Goal: Navigation & Orientation: Find specific page/section

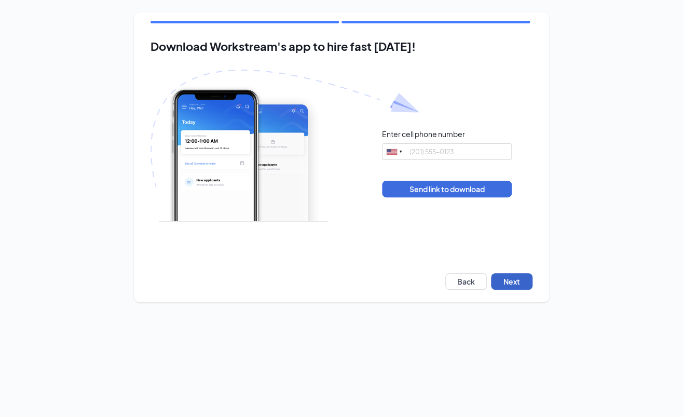
click at [519, 282] on button "Next" at bounding box center [512, 281] width 42 height 17
click at [509, 281] on button "Next" at bounding box center [512, 281] width 42 height 17
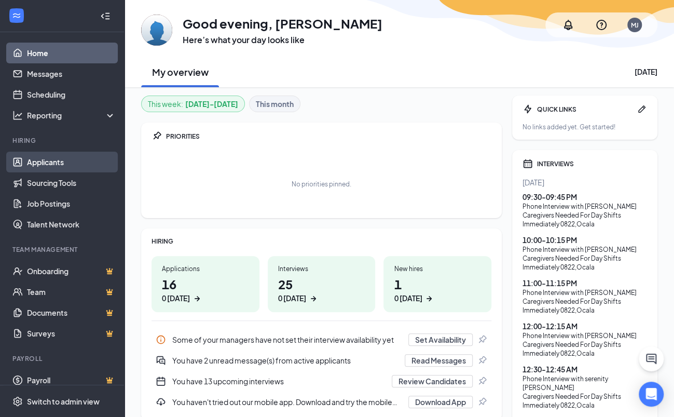
click at [50, 162] on link "Applicants" at bounding box center [71, 162] width 89 height 21
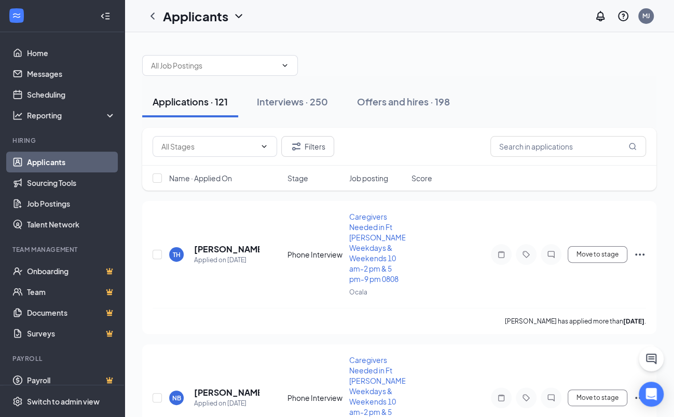
click at [408, 30] on div "Applicants MJ" at bounding box center [400, 16] width 550 height 32
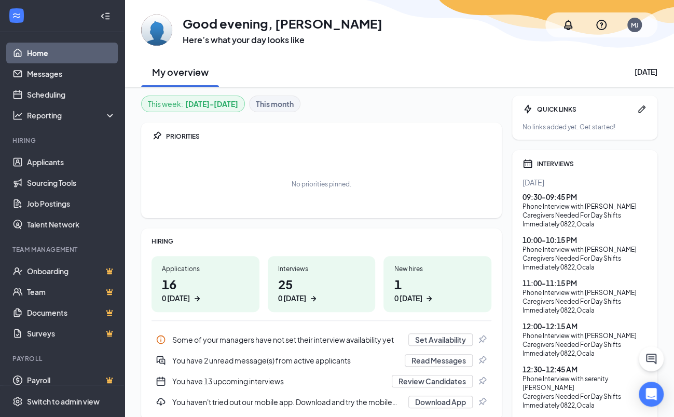
drag, startPoint x: 328, startPoint y: 56, endPoint x: 274, endPoint y: 72, distance: 56.2
click at [328, 56] on div "My overview Wednesday, August 27" at bounding box center [399, 71] width 516 height 31
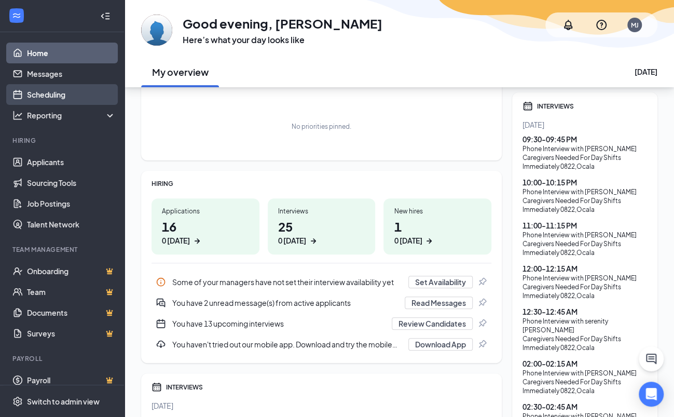
click at [50, 92] on link "Scheduling" at bounding box center [71, 94] width 89 height 21
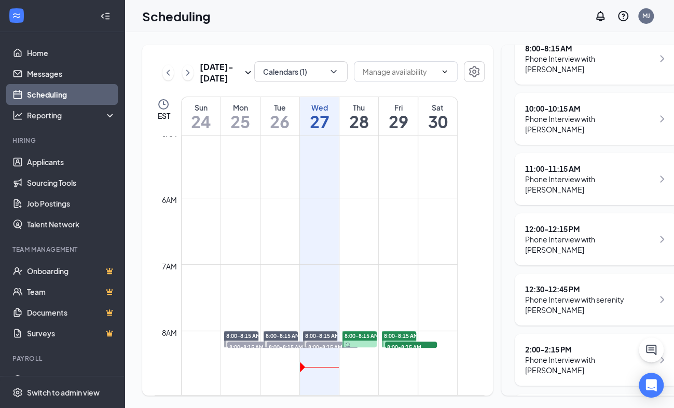
scroll to position [49, 0]
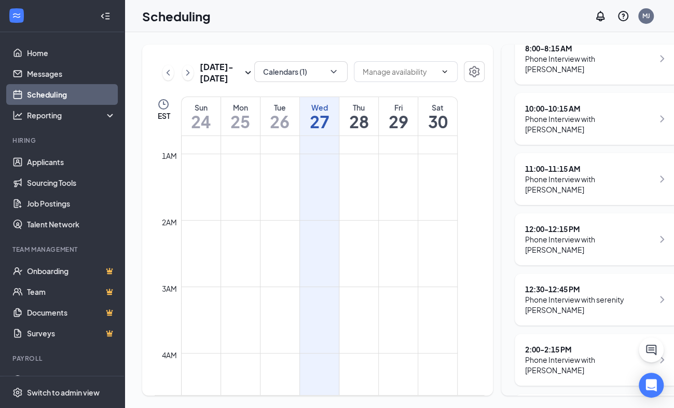
click at [419, 21] on div "Scheduling MJ" at bounding box center [400, 16] width 550 height 32
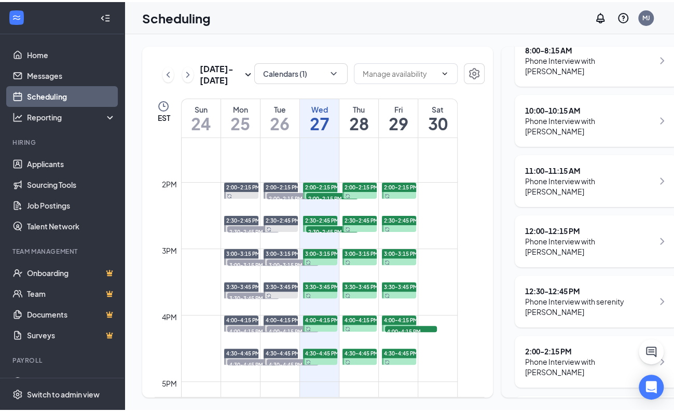
scroll to position [980, 0]
